Goal: Task Accomplishment & Management: Manage account settings

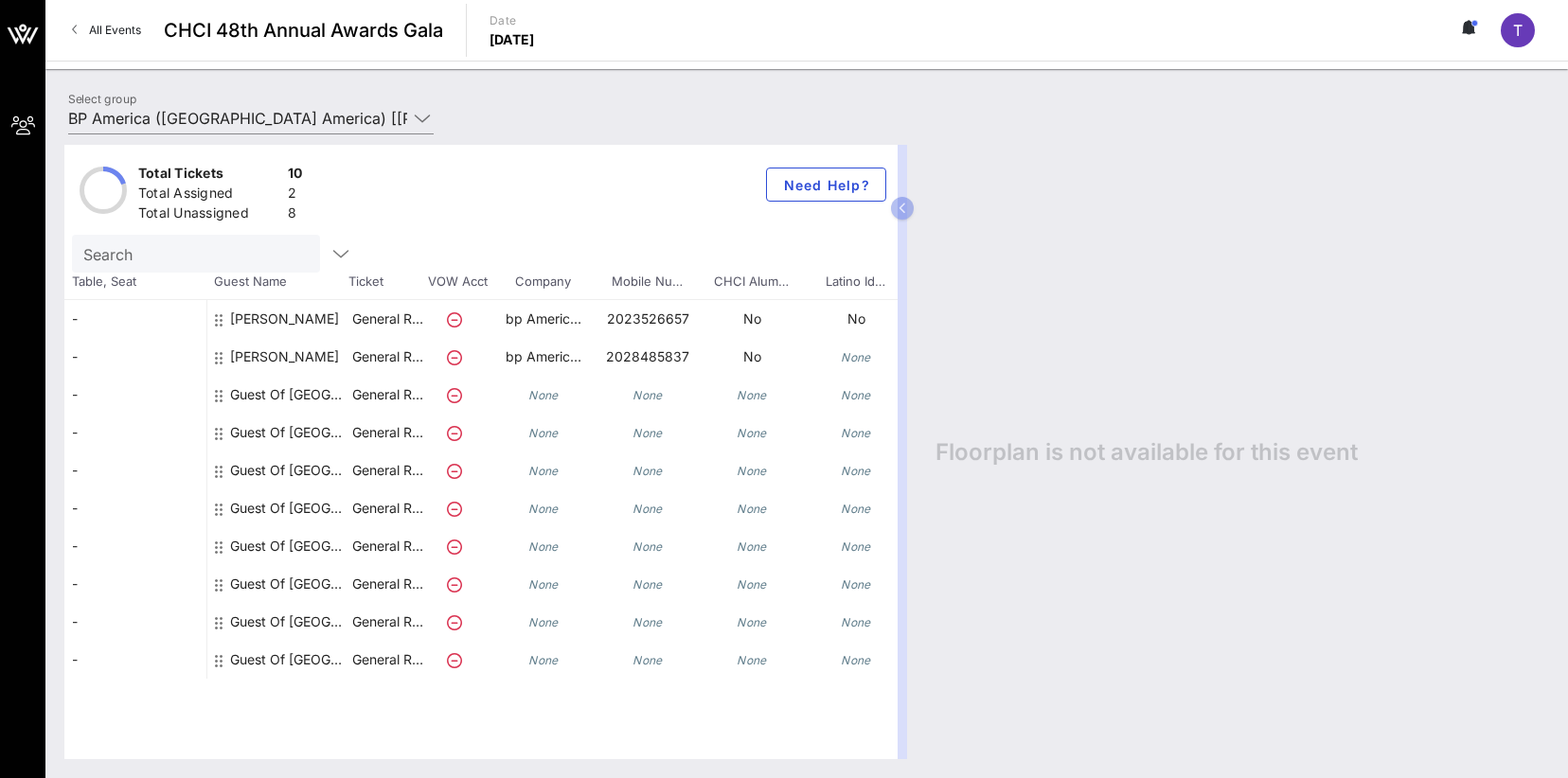
click at [263, 394] on div "Guest Of [GEOGRAPHIC_DATA]" at bounding box center [290, 395] width 119 height 38
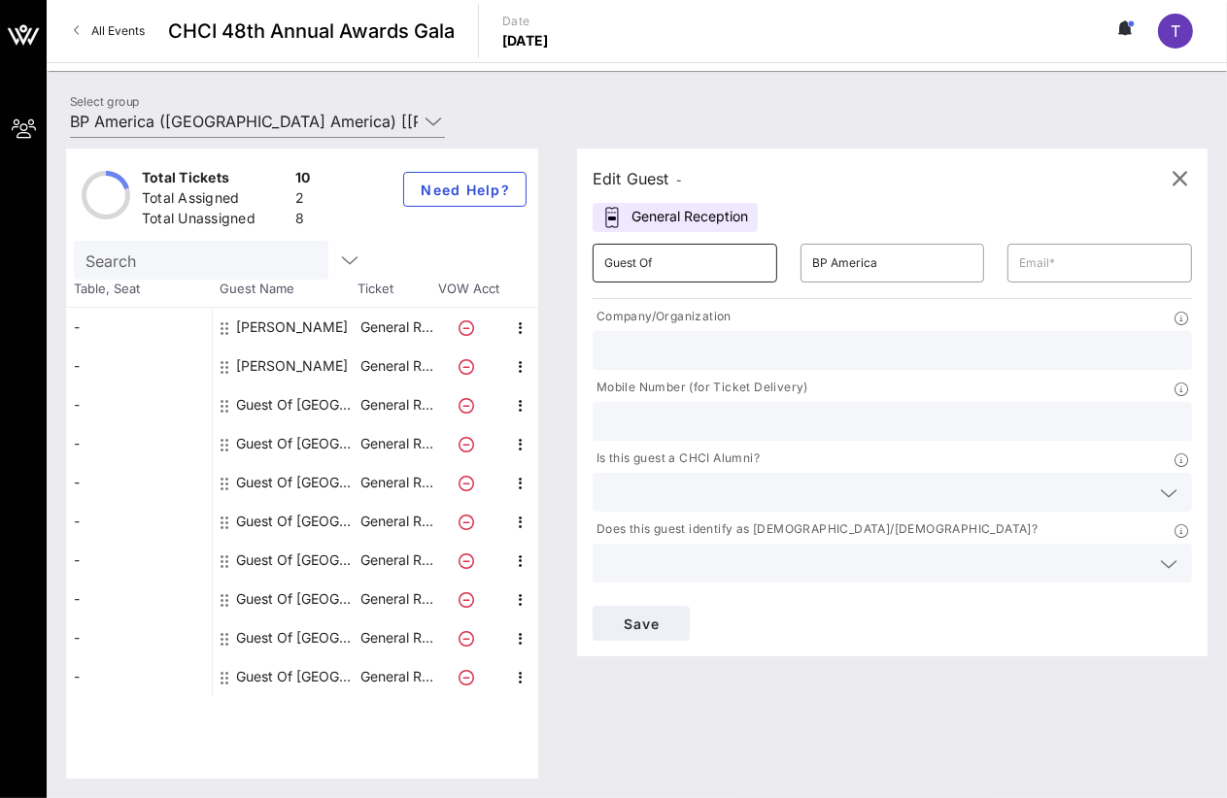
click at [665, 264] on input "Guest Of" at bounding box center [684, 263] width 161 height 31
drag, startPoint x: 682, startPoint y: 259, endPoint x: 479, endPoint y: 234, distance: 204.6
click at [483, 234] on div "Total Tickets 10 Total Assigned 2 Total Unassigned 8 Need Help? Search Table, S…" at bounding box center [636, 464] width 1141 height 630
drag, startPoint x: 834, startPoint y: 172, endPoint x: 742, endPoint y: 245, distance: 117.6
click at [834, 172] on div "Edit Guest -" at bounding box center [892, 178] width 599 height 29
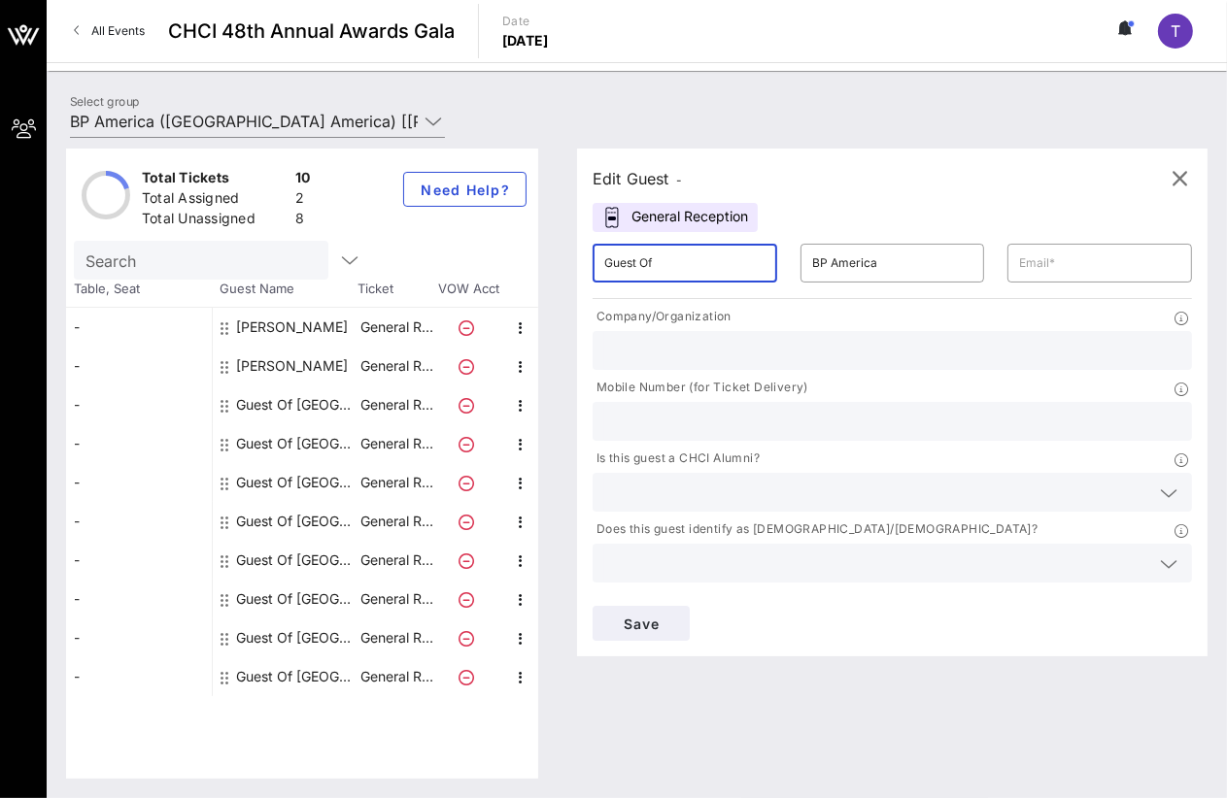
click at [664, 266] on input "Guest Of" at bounding box center [684, 263] width 161 height 31
click at [678, 265] on input "Guest Of" at bounding box center [684, 263] width 161 height 31
click at [678, 264] on input "Guest Of" at bounding box center [684, 263] width 161 height 31
click at [677, 263] on input "Guest Of" at bounding box center [684, 263] width 161 height 31
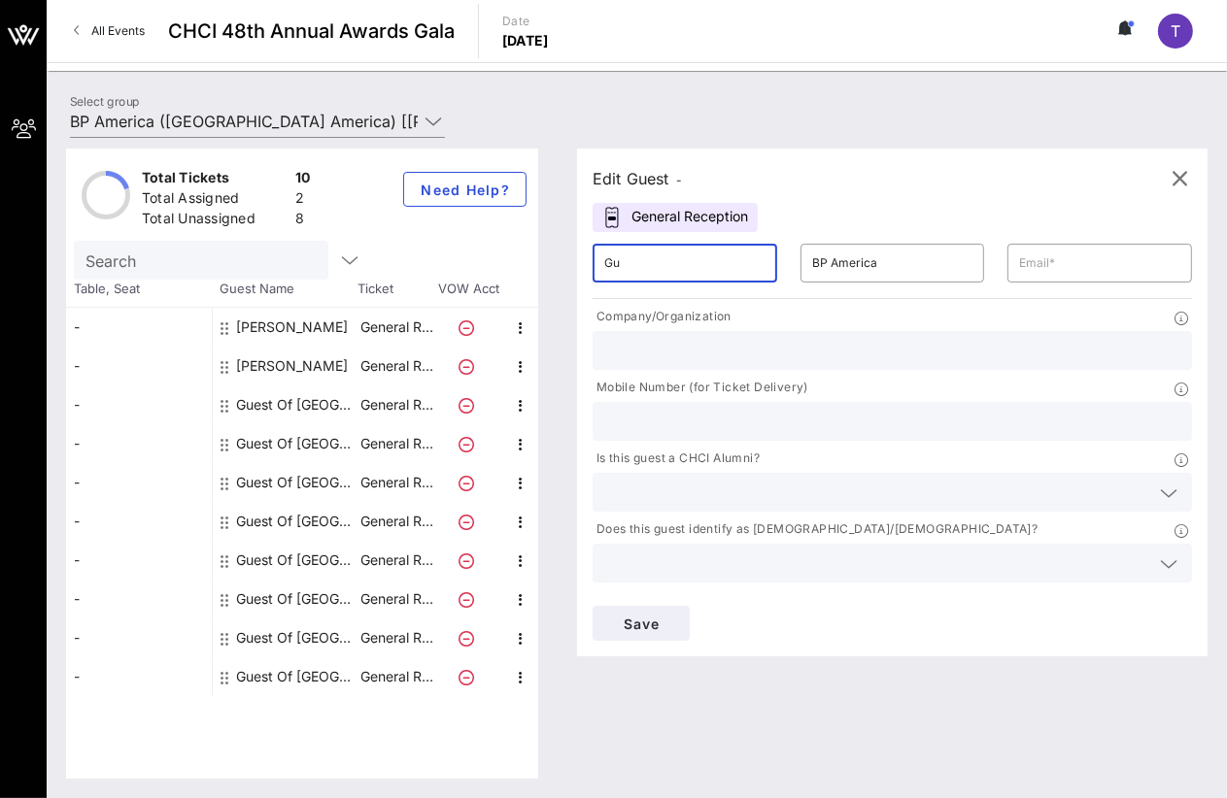
type input "G"
type input "[PERSON_NAME]"
type input "[PERSON_NAME][EMAIL_ADDRESS][PERSON_NAME][DOMAIN_NAME]"
type input "bp America Inc."
type input "2022808969"
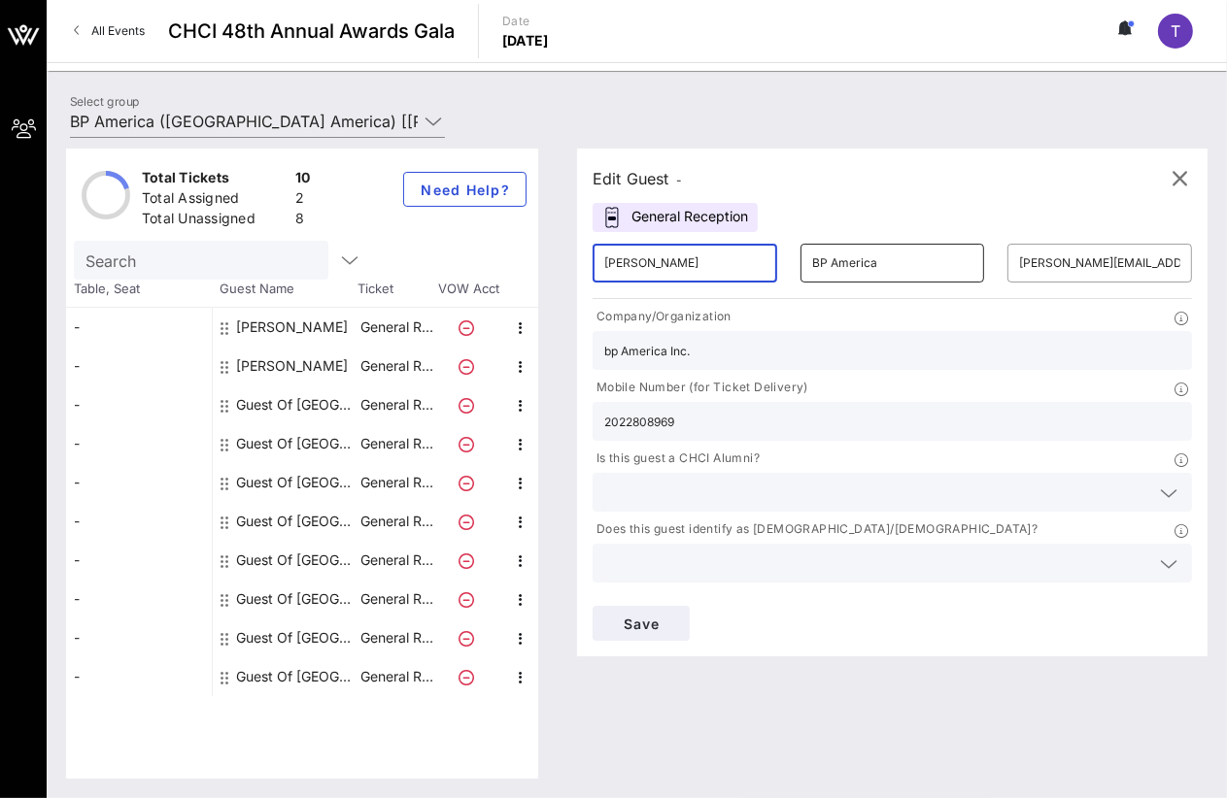
click at [858, 259] on input "BP America" at bounding box center [892, 263] width 161 height 31
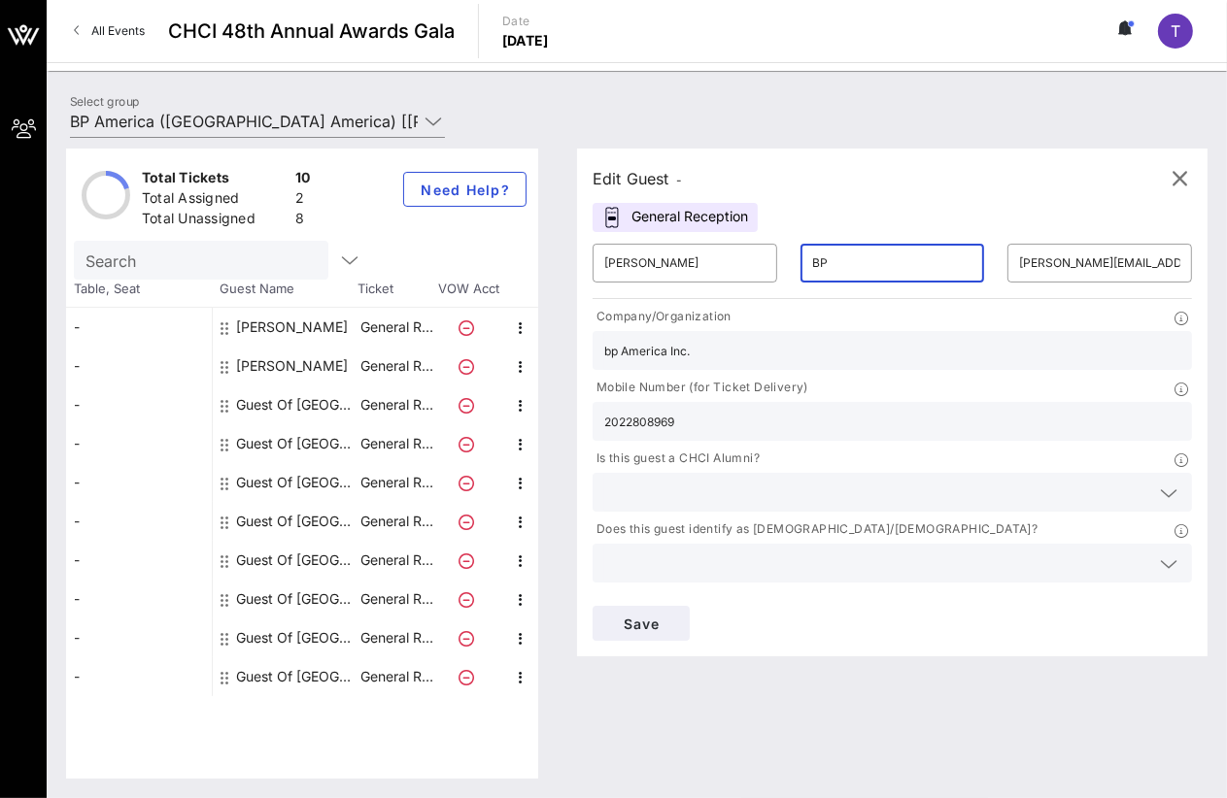
type input "B"
type input "[PERSON_NAME]"
click at [869, 162] on div "Edit Guest - General Reception ​ [PERSON_NAME] ​ [PERSON_NAME] ​ [PERSON_NAME][…" at bounding box center [892, 403] width 630 height 508
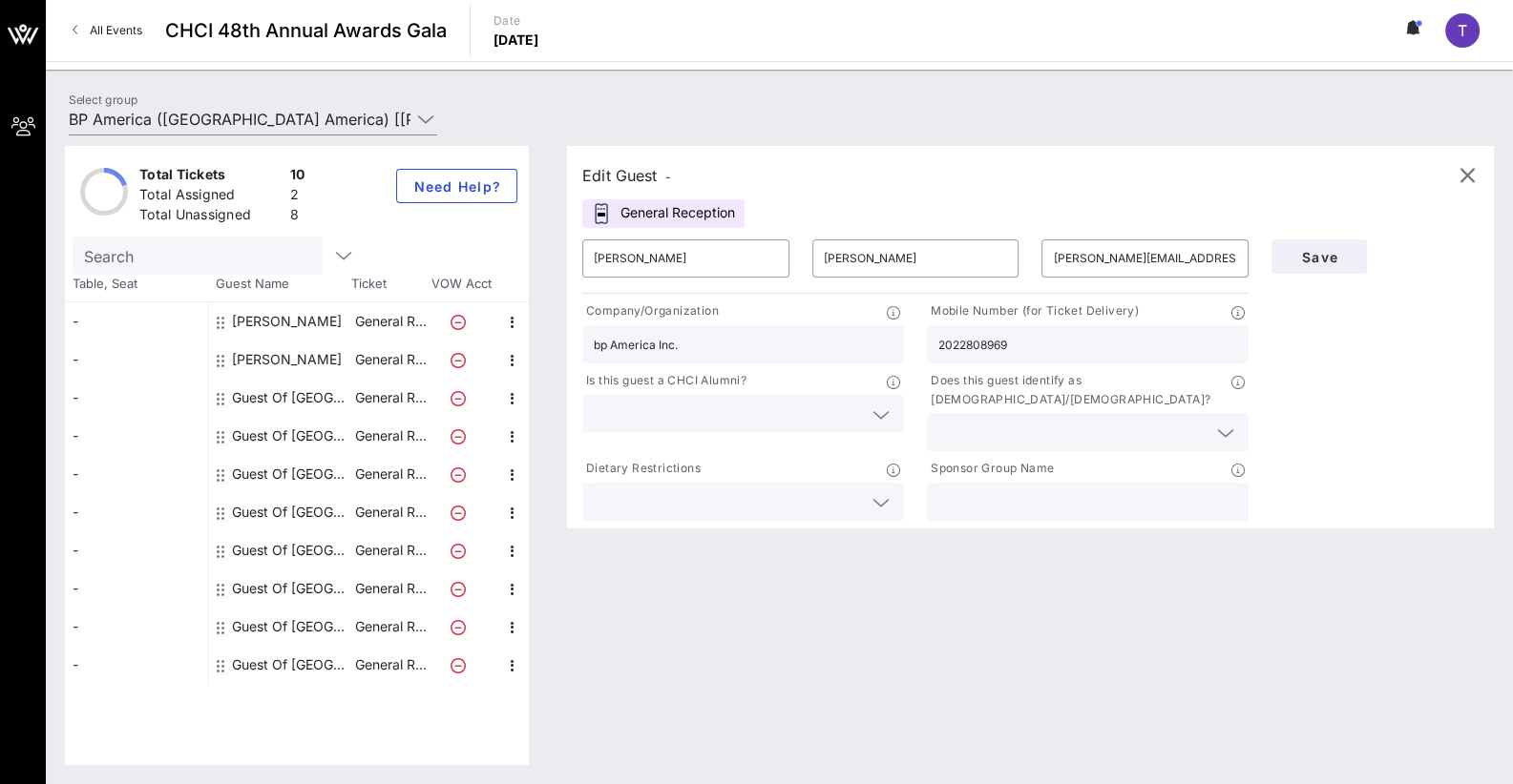
click at [1118, 696] on div "Edit Guest - General Reception ​ [PERSON_NAME] ​ [PERSON_NAME] ​ [PERSON_NAME][…" at bounding box center [1021, 456] width 946 height 619
click at [881, 414] on icon at bounding box center [880, 415] width 17 height 23
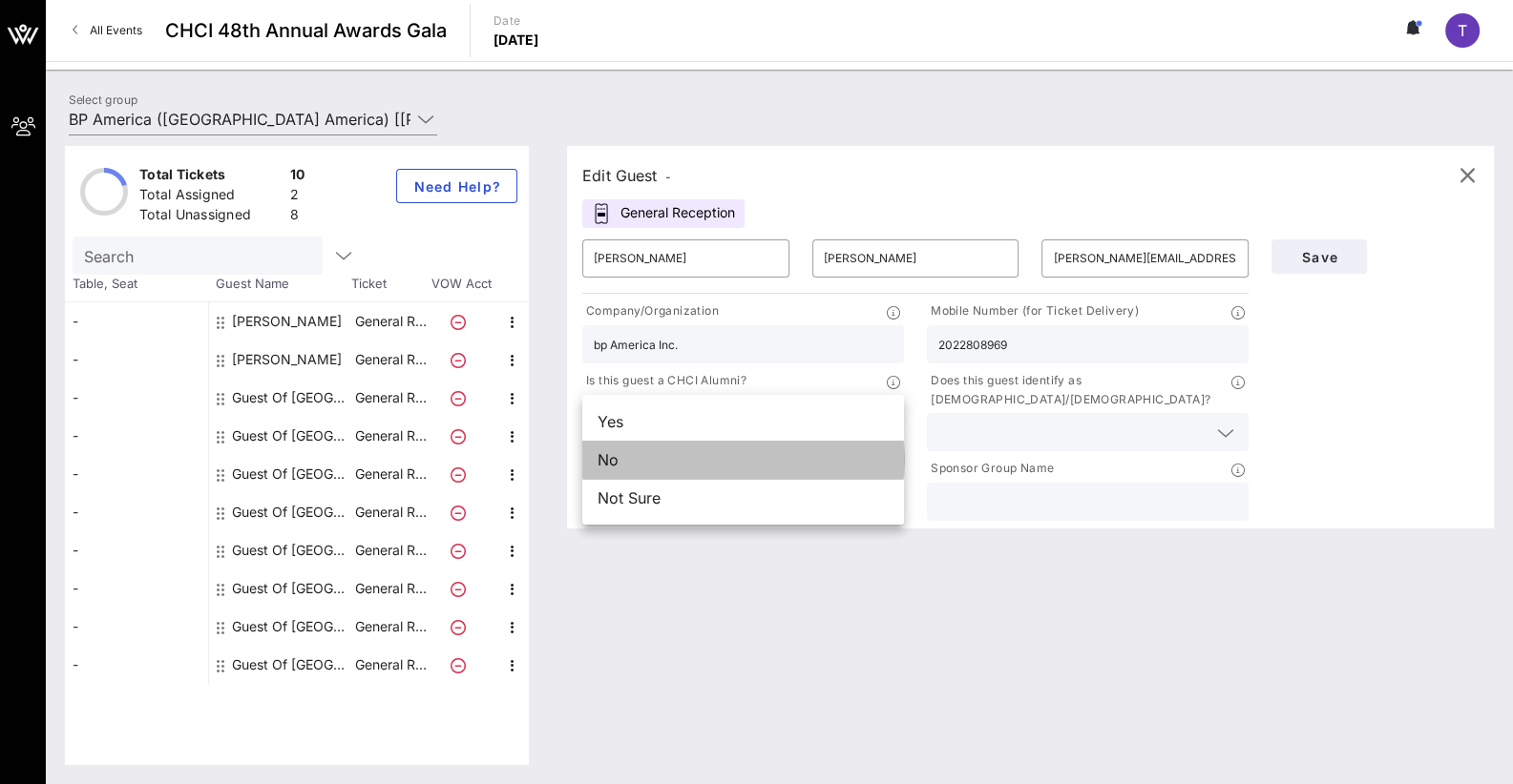
click at [615, 468] on div "No" at bounding box center [743, 460] width 321 height 38
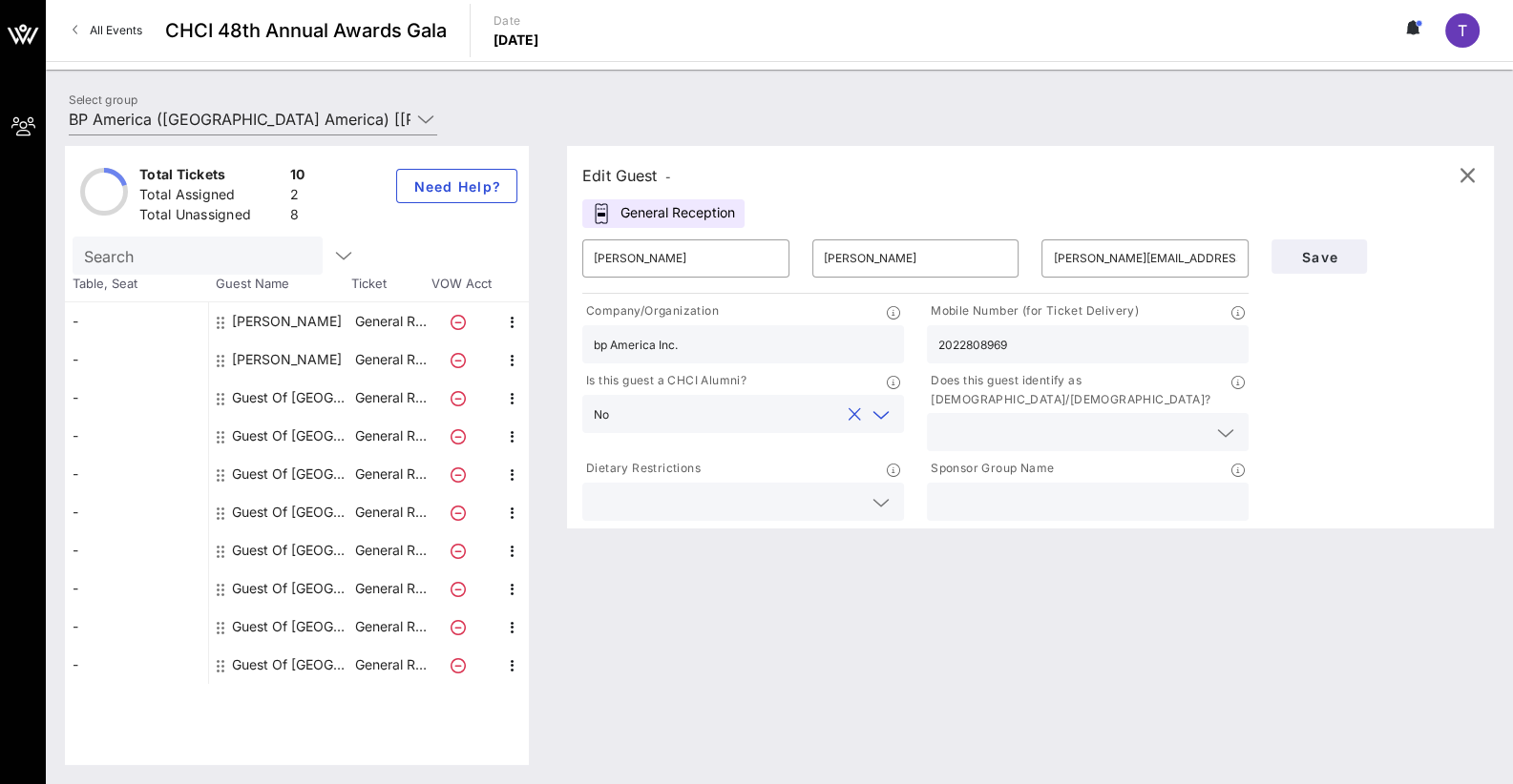
drag, startPoint x: 710, startPoint y: 455, endPoint x: 583, endPoint y: 459, distance: 127.1
click at [583, 459] on div "Dietary Restrictions" at bounding box center [743, 471] width 321 height 24
drag, startPoint x: 583, startPoint y: 459, endPoint x: 593, endPoint y: 448, distance: 14.9
copy p "Dietary Restrictions"
click at [1292, 619] on div "Edit Guest - General Reception ​ [PERSON_NAME] ​ [PERSON_NAME] ​ [PERSON_NAME][…" at bounding box center [1021, 456] width 946 height 619
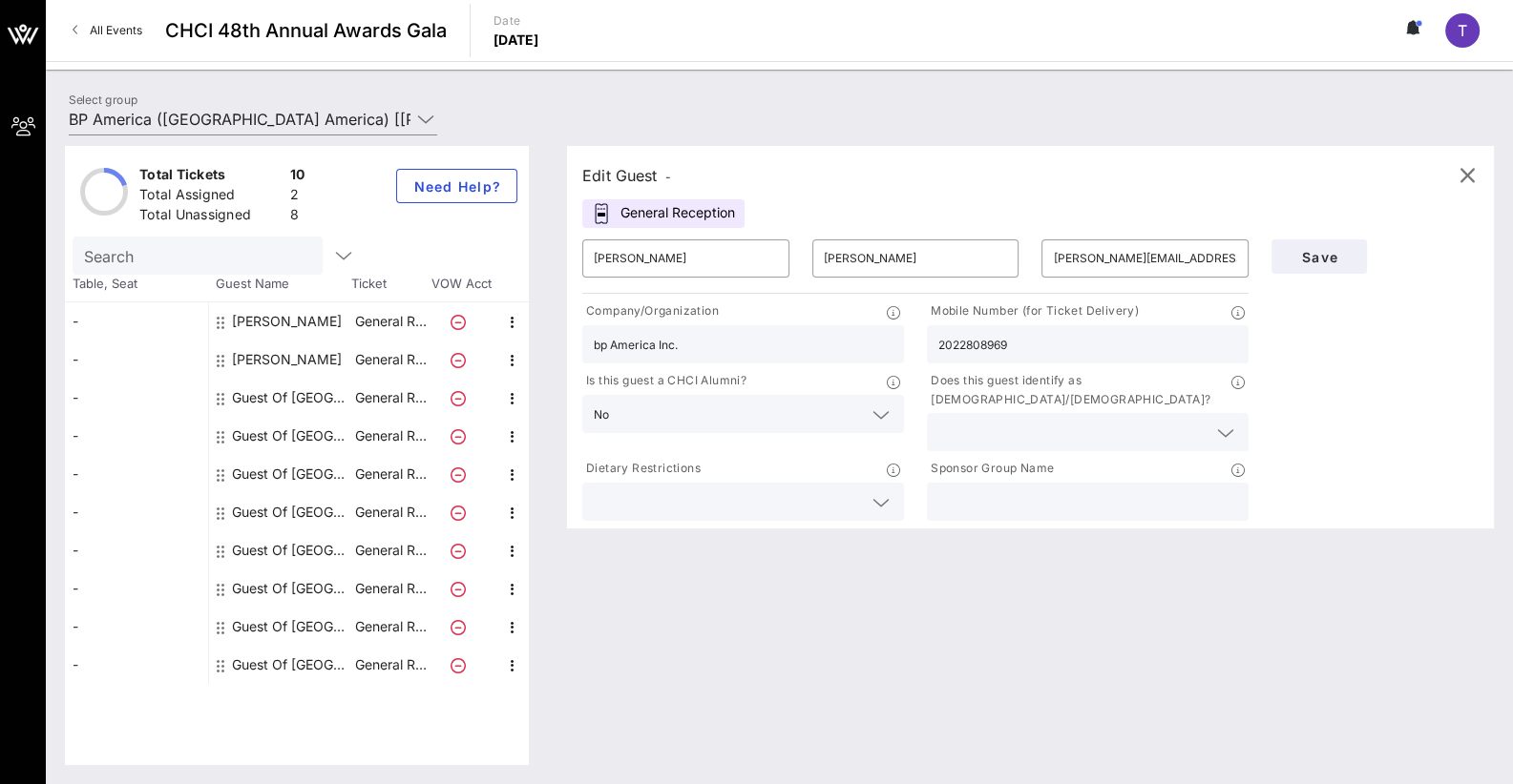
click at [883, 491] on icon at bounding box center [880, 502] width 17 height 23
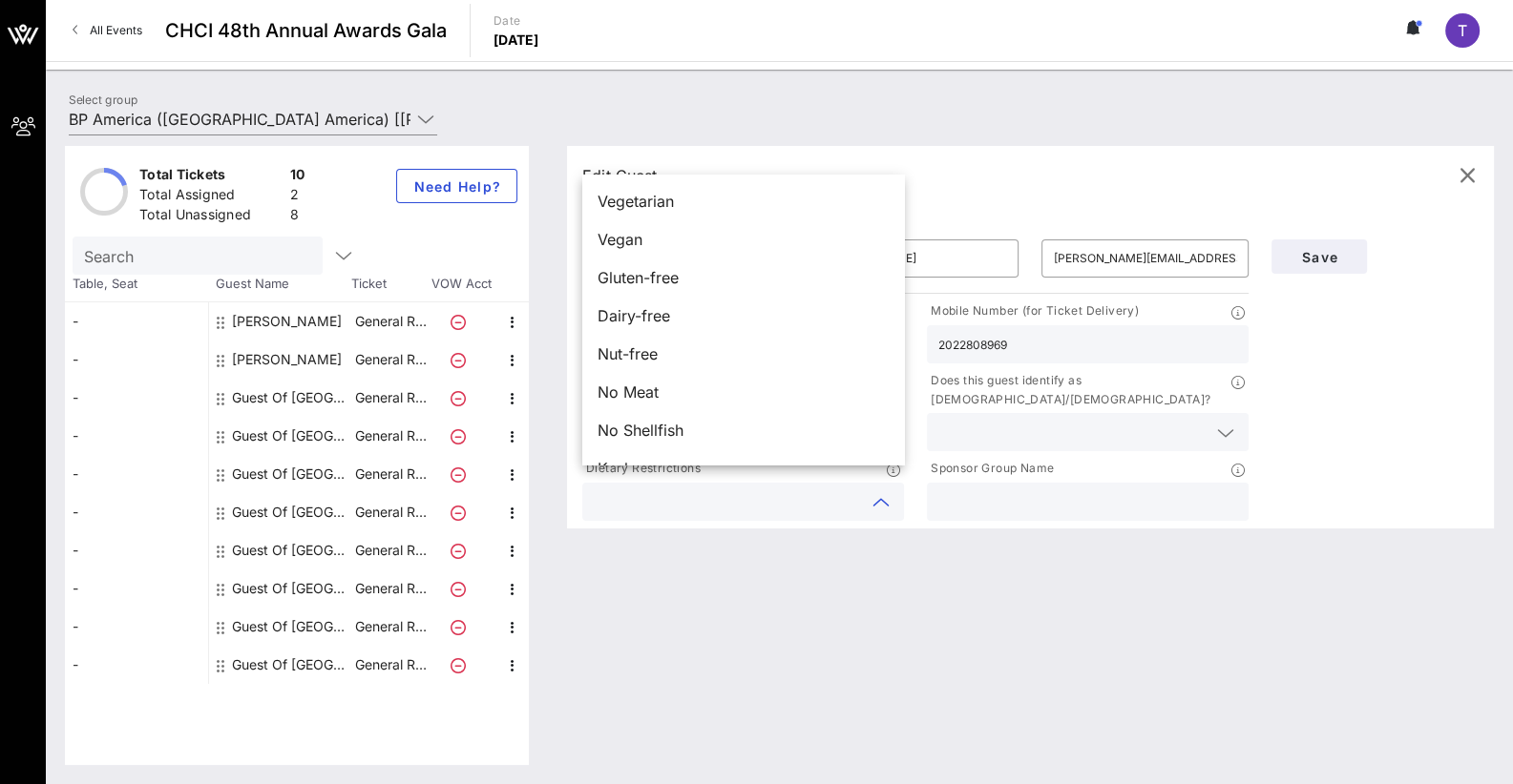
click at [808, 656] on div "Edit Guest - General Reception ​ [PERSON_NAME] ​ [PERSON_NAME] ​ [PERSON_NAME][…" at bounding box center [1021, 456] width 946 height 619
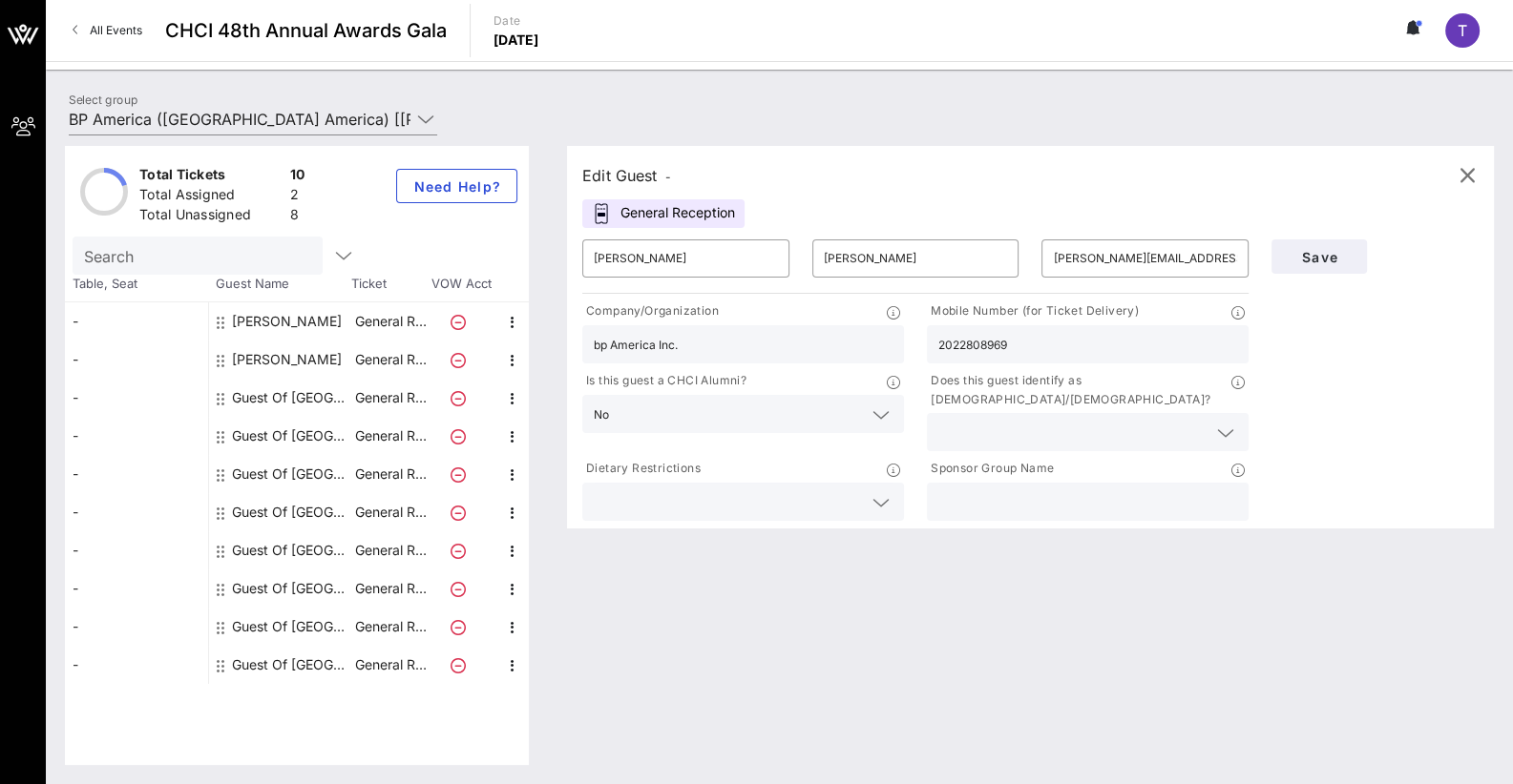
click at [1233, 421] on icon at bounding box center [1224, 432] width 17 height 23
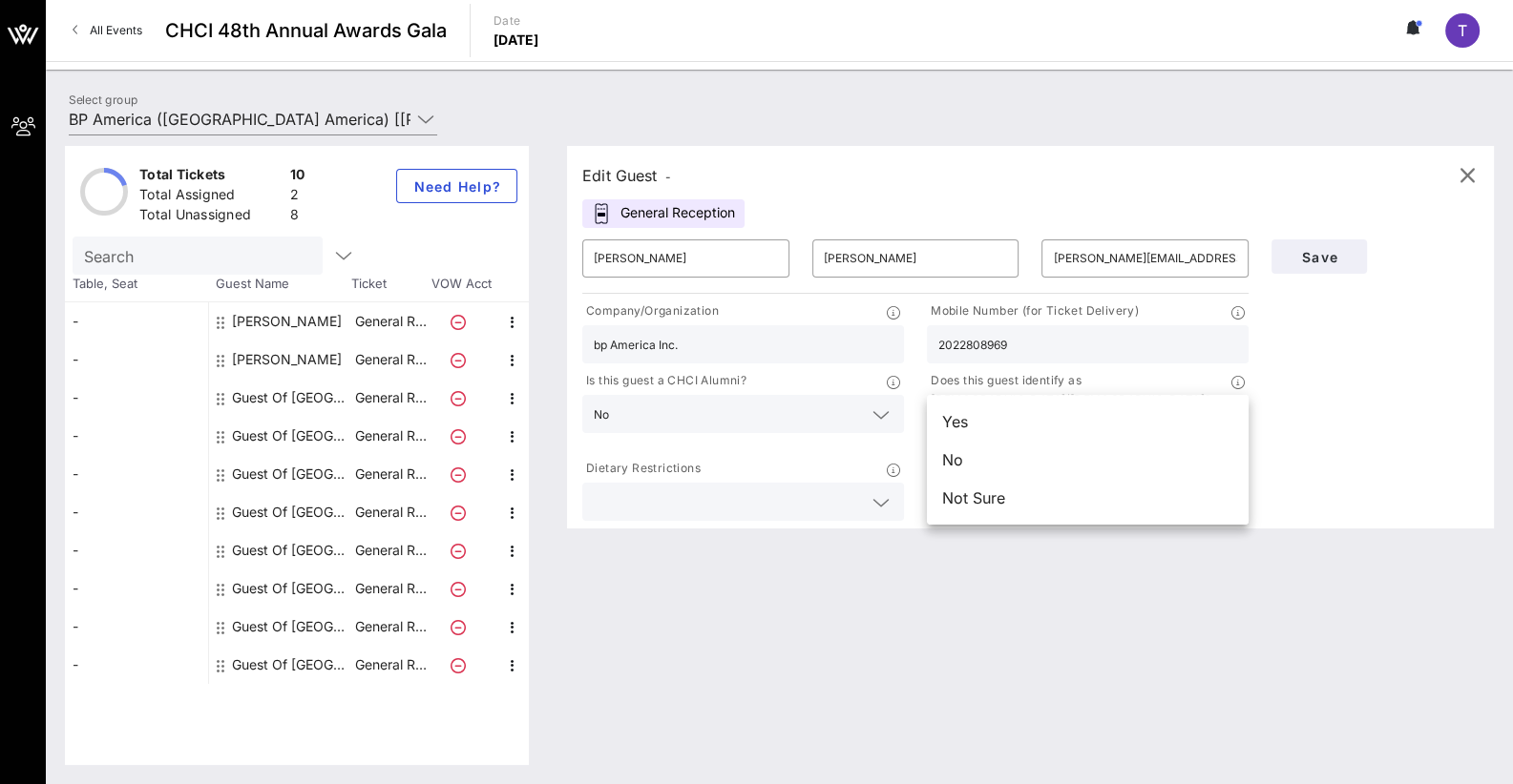
click at [963, 464] on div "No" at bounding box center [1087, 460] width 321 height 38
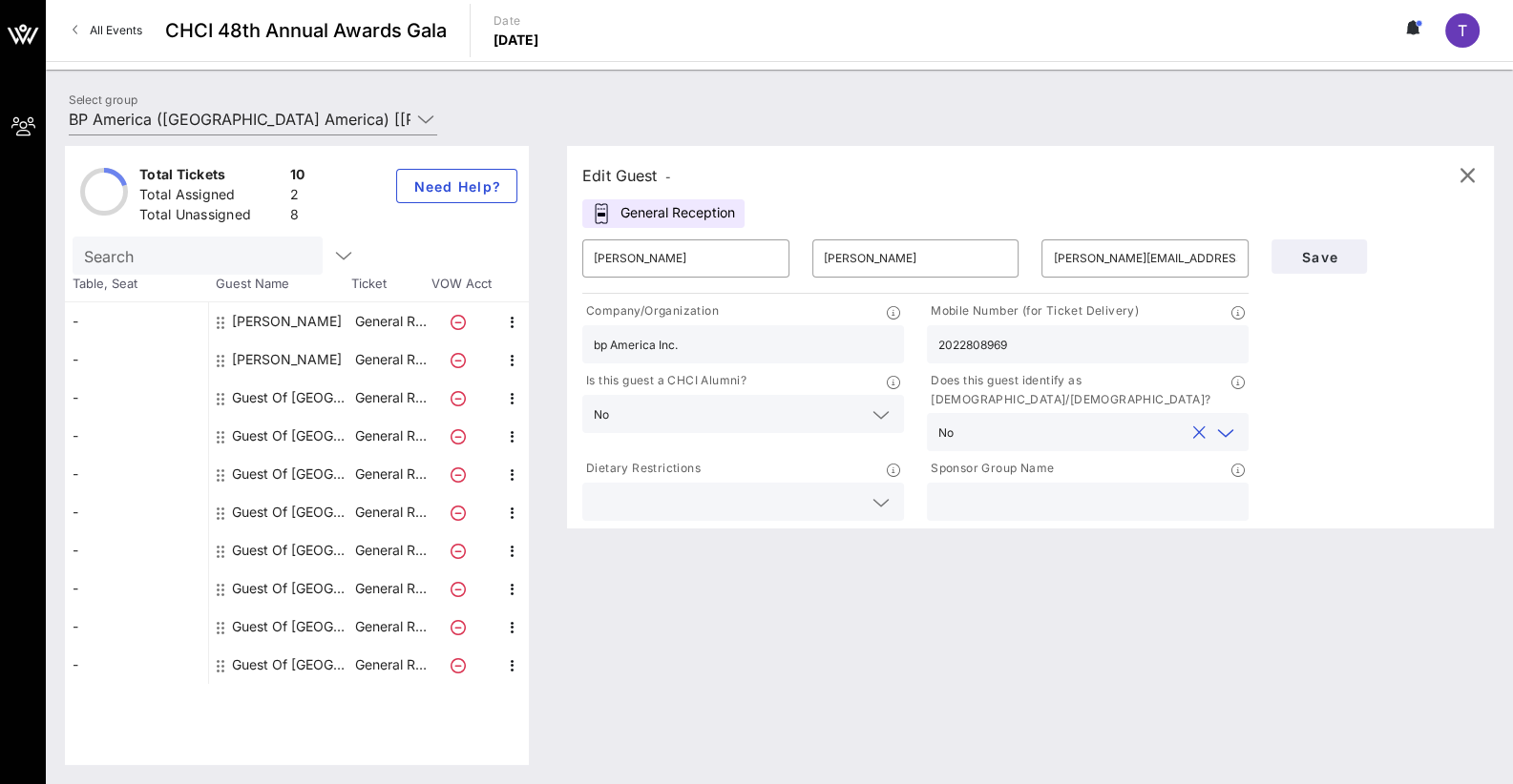
click at [1036, 641] on div "Edit Guest - General Reception ​ [PERSON_NAME] ​ [PERSON_NAME] ​ [PERSON_NAME][…" at bounding box center [1021, 456] width 946 height 619
click at [1067, 489] on input "text" at bounding box center [1088, 501] width 299 height 25
type input "bp American Inc."
click at [1338, 250] on span "Save" at bounding box center [1318, 257] width 65 height 17
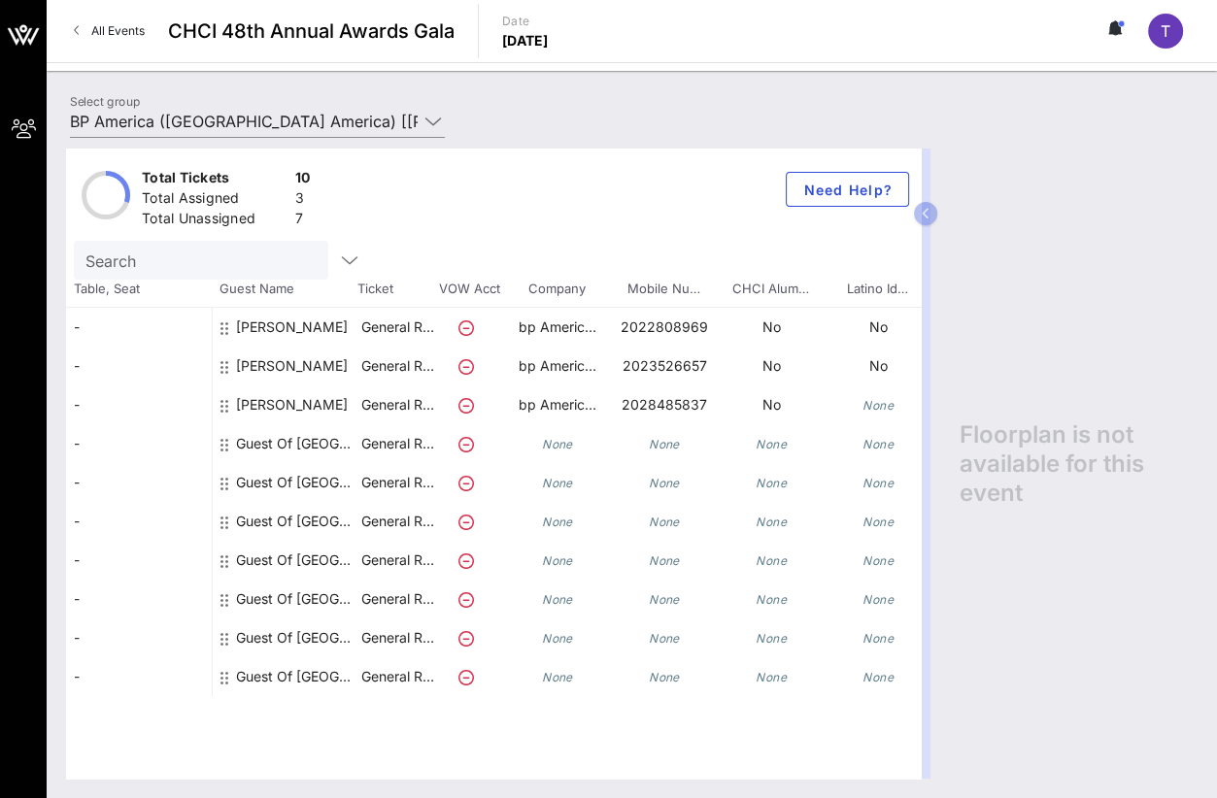
click at [266, 397] on div "[PERSON_NAME]" at bounding box center [292, 413] width 112 height 54
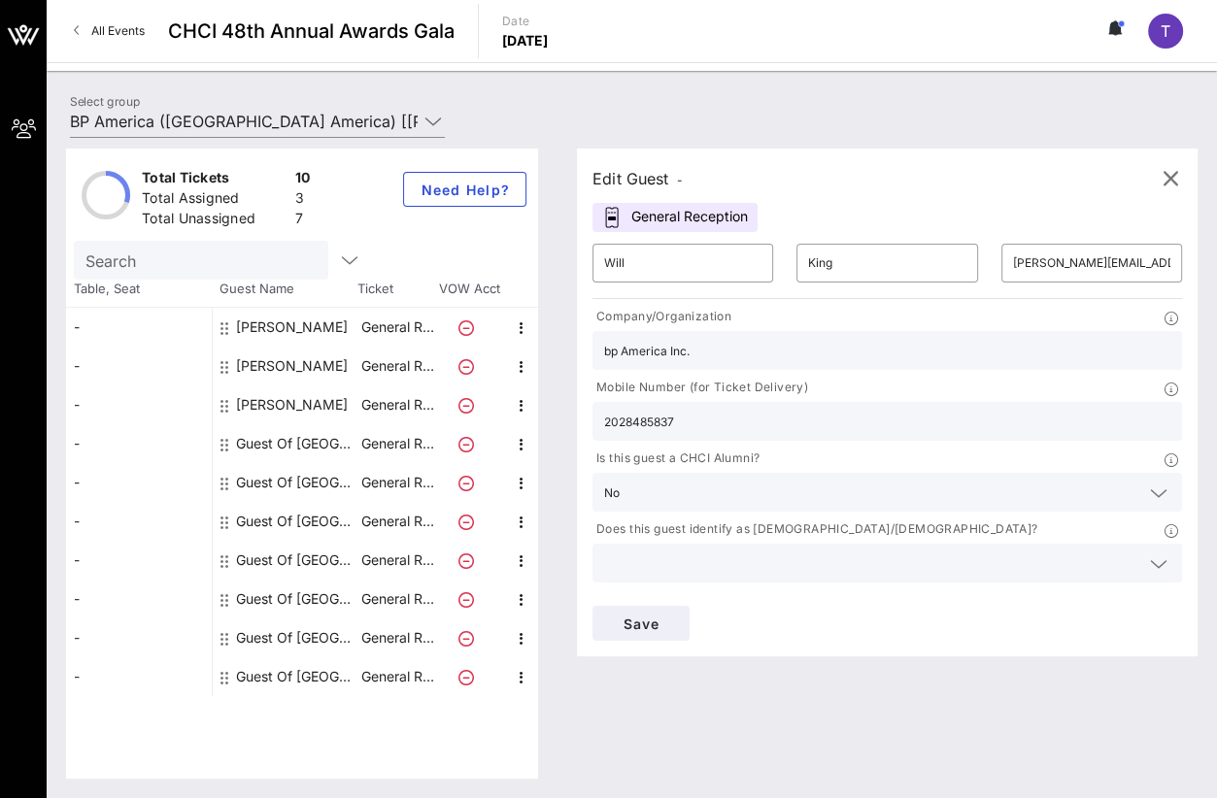
drag, startPoint x: 965, startPoint y: 660, endPoint x: 719, endPoint y: 651, distance: 246.9
click at [965, 660] on div "Edit Guest - General Reception ​ Will ​ King ​ [PERSON_NAME][EMAIL_ADDRESS][DOM…" at bounding box center [878, 464] width 640 height 630
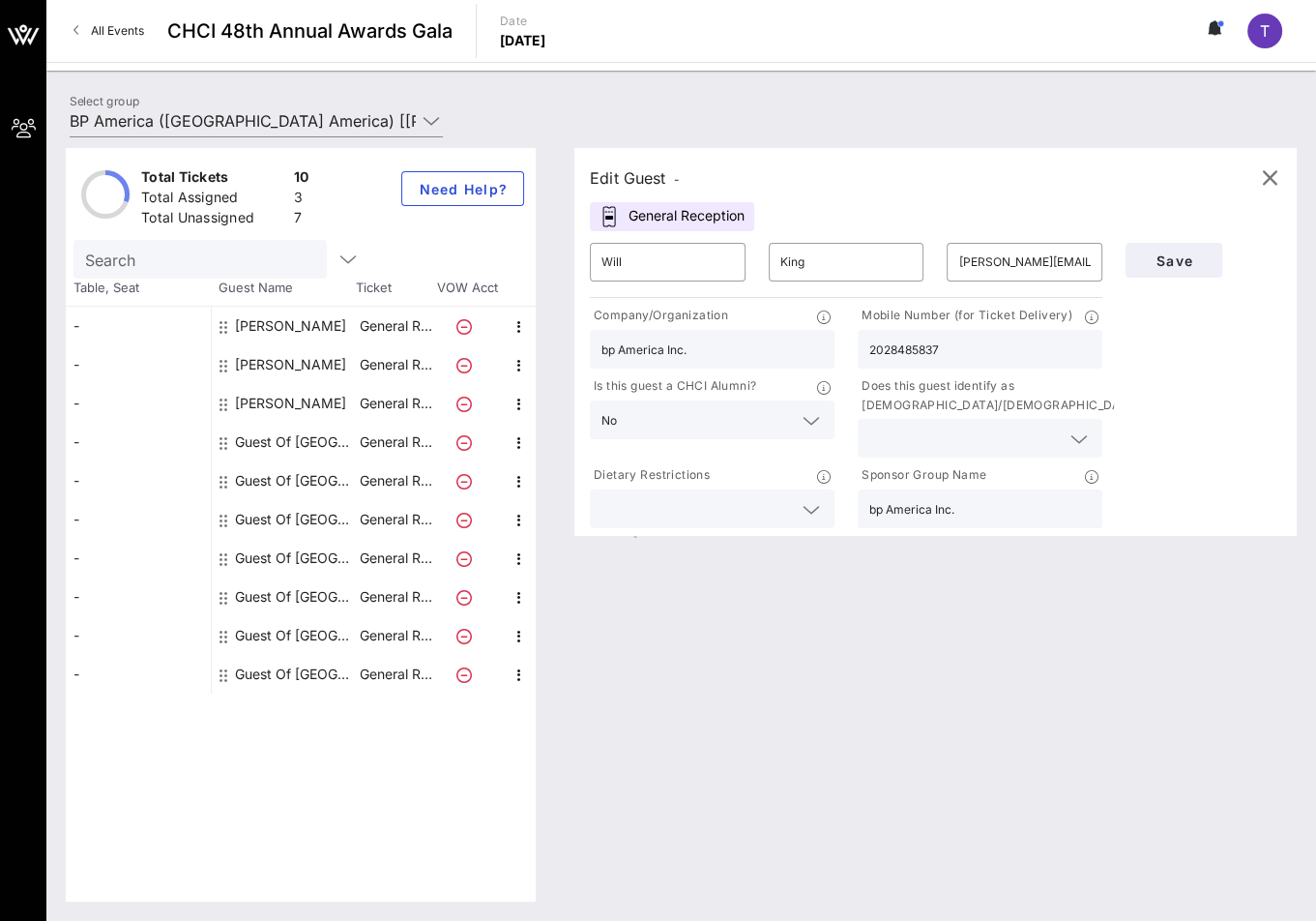
click at [250, 401] on div "[PERSON_NAME]" at bounding box center [291, 403] width 111 height 39
click at [800, 511] on div at bounding box center [808, 509] width 27 height 23
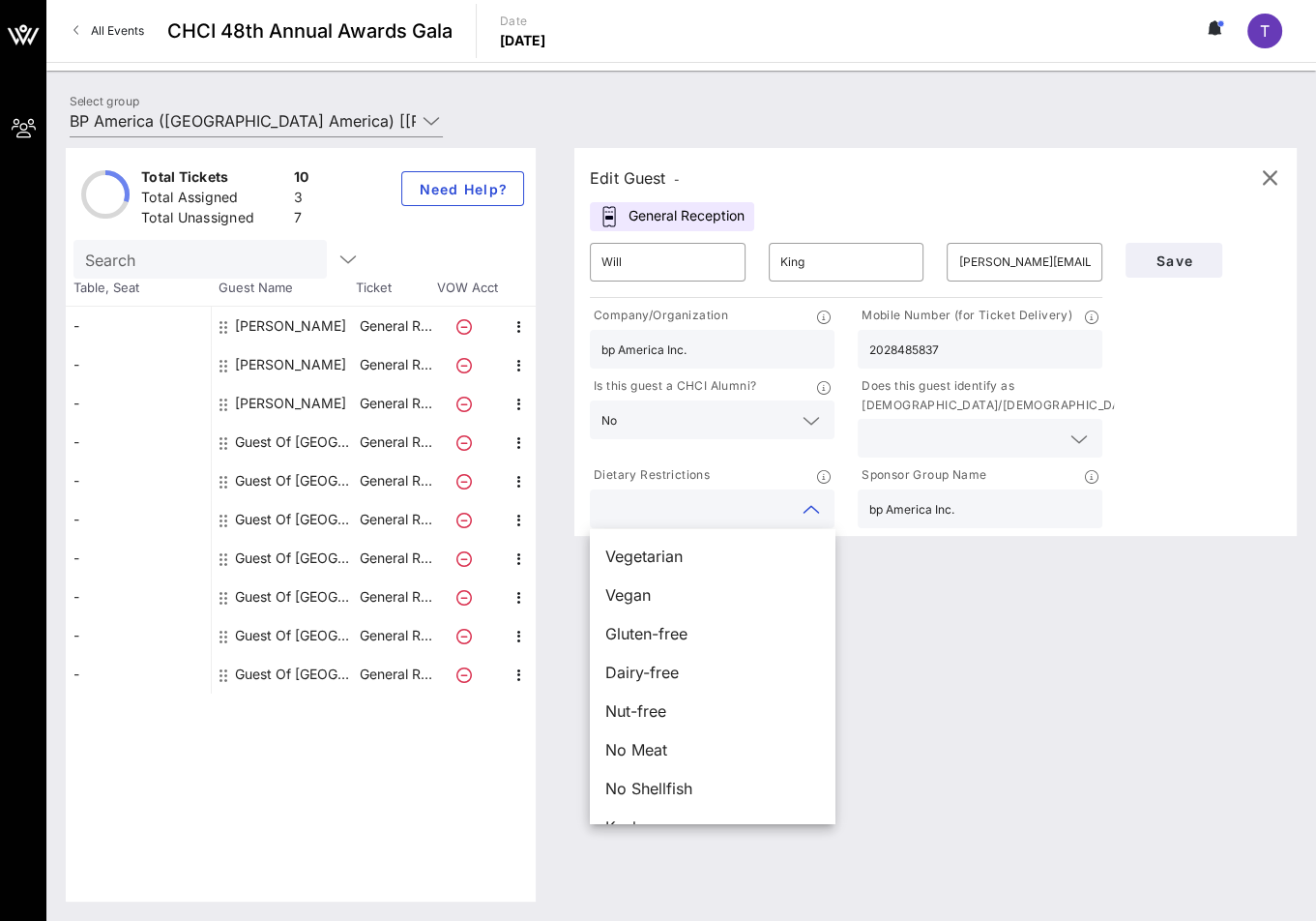
click at [960, 619] on div "Edit Guest - General Reception ​ Will ​ King ​ [PERSON_NAME][EMAIL_ADDRESS][DOM…" at bounding box center [926, 525] width 742 height 754
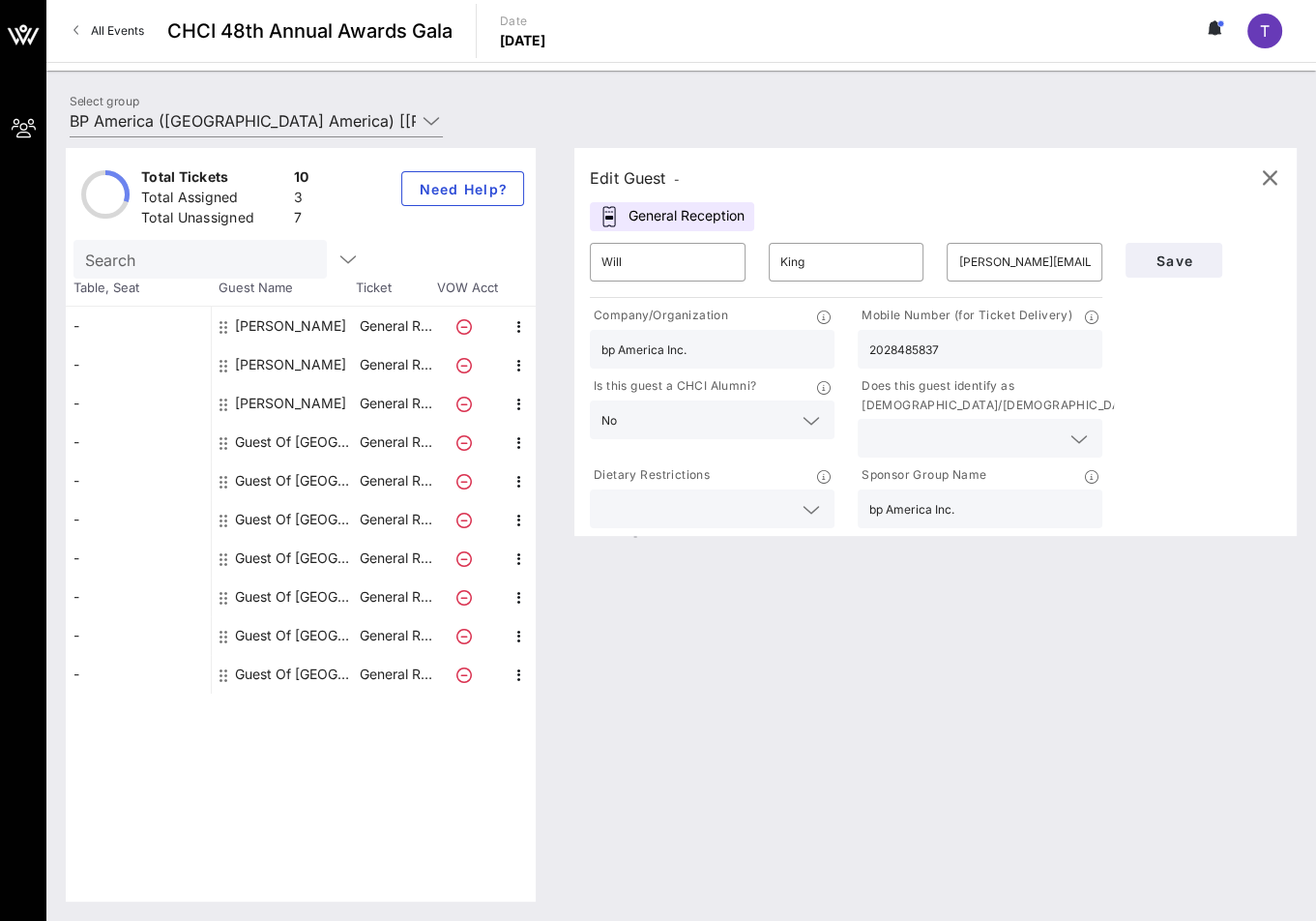
click at [824, 508] on div at bounding box center [713, 508] width 245 height 39
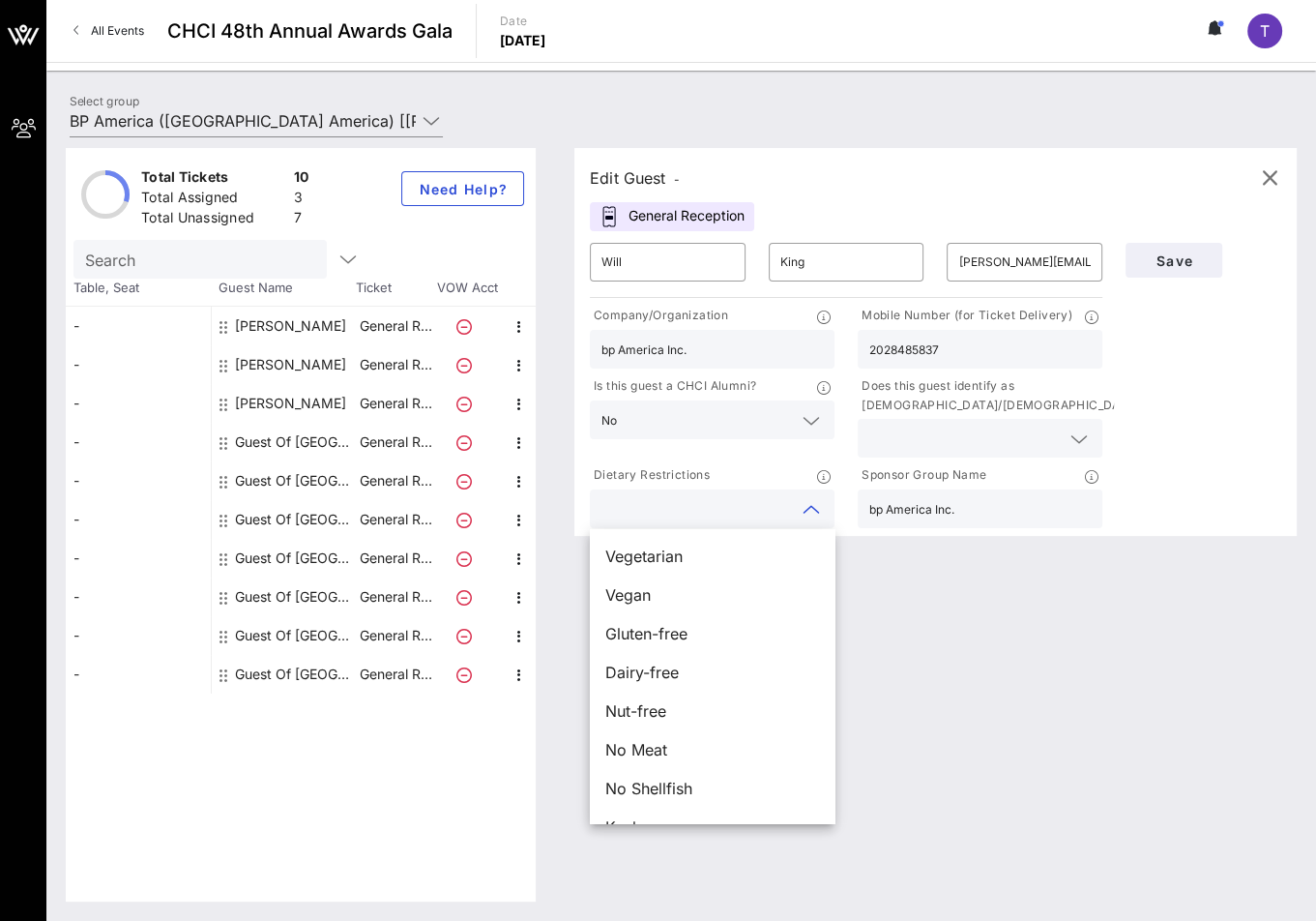
scroll to position [31, 0]
click at [997, 699] on div "Edit Guest - General Reception ​ Will ​ King ​ [PERSON_NAME][EMAIL_ADDRESS][DOM…" at bounding box center [926, 525] width 742 height 754
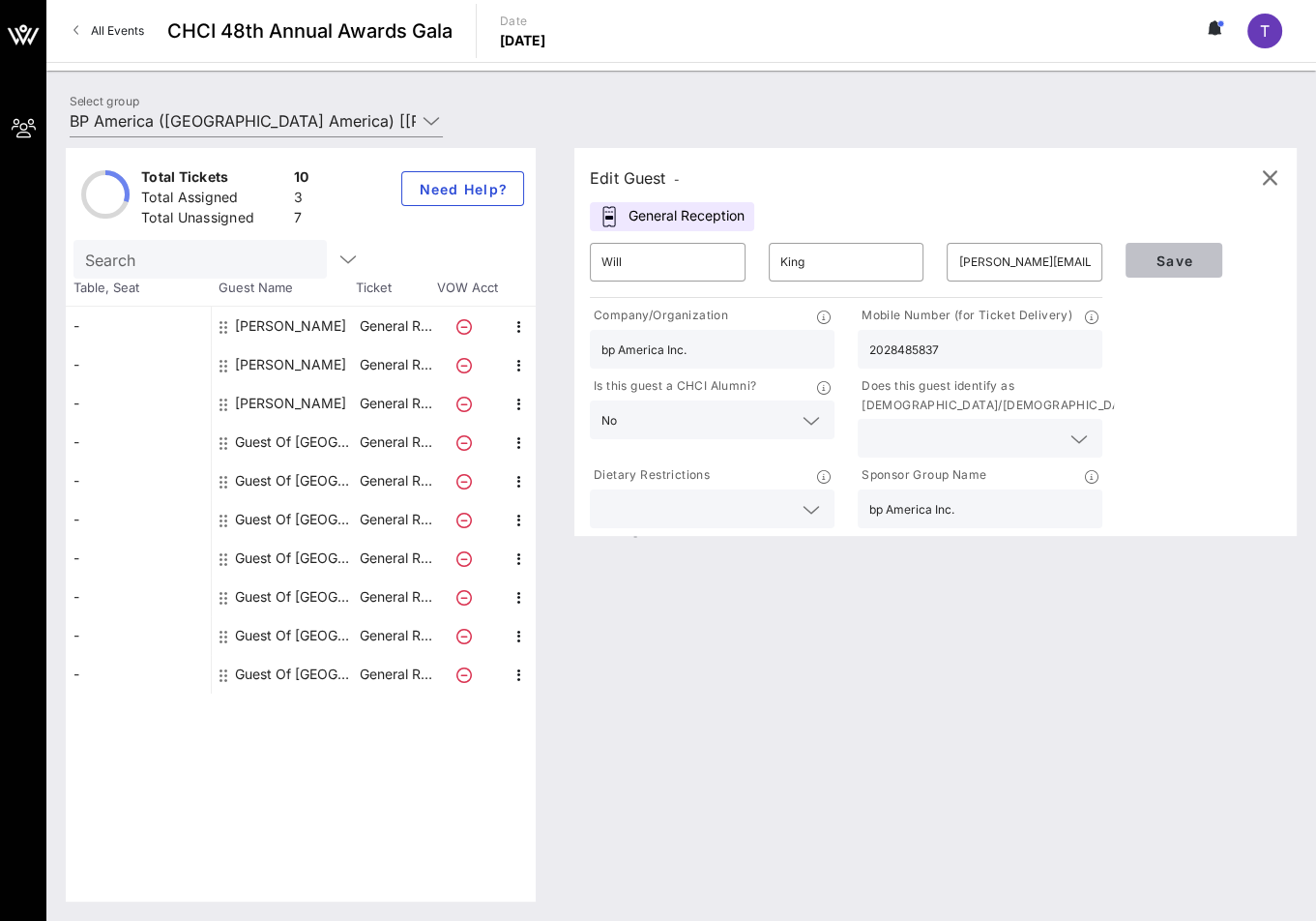
click at [1162, 259] on span "Save" at bounding box center [1174, 261] width 66 height 17
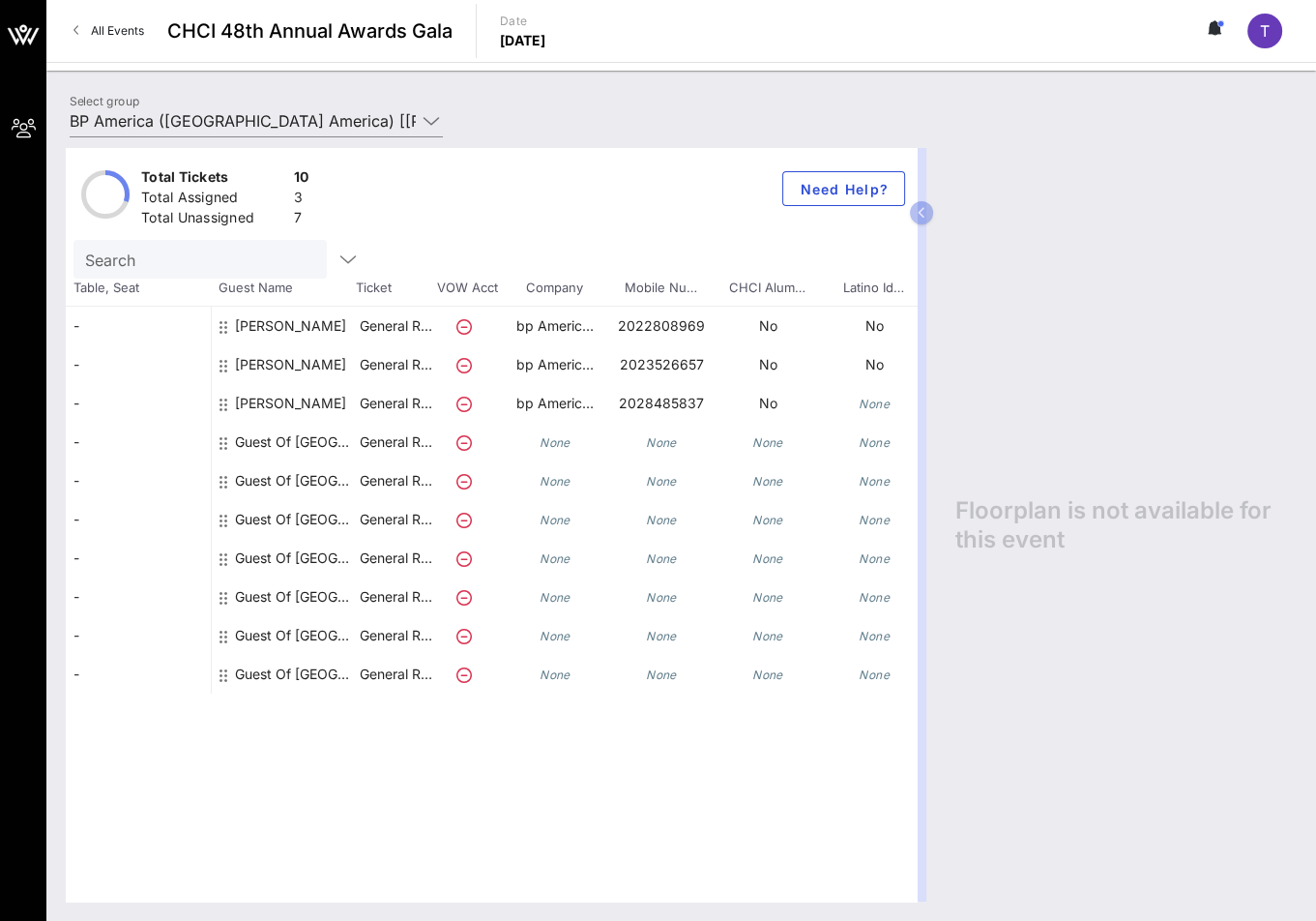
drag, startPoint x: 644, startPoint y: 190, endPoint x: 665, endPoint y: 196, distance: 21.8
click at [644, 190] on div "Total Tickets 10 Total Assigned 3 Total Unassigned 7 Need Help?" at bounding box center [491, 194] width 851 height 92
